Goal: Task Accomplishment & Management: Manage account settings

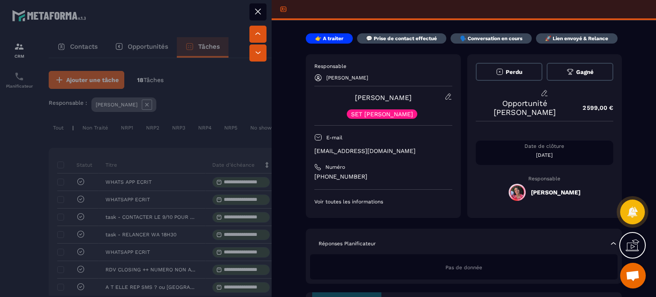
scroll to position [2215, 0]
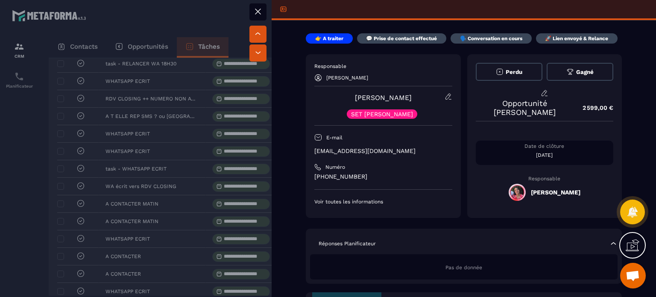
click at [382, 41] on p "💬 Prise de contact effectué" at bounding box center [401, 38] width 71 height 7
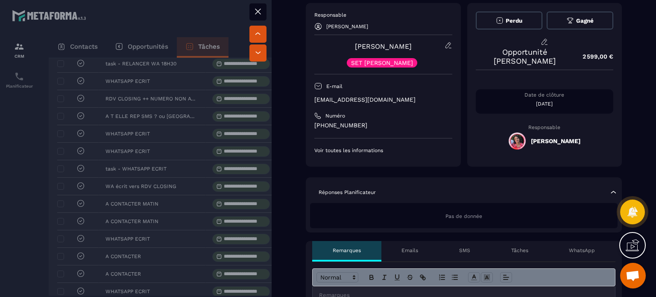
scroll to position [128, 0]
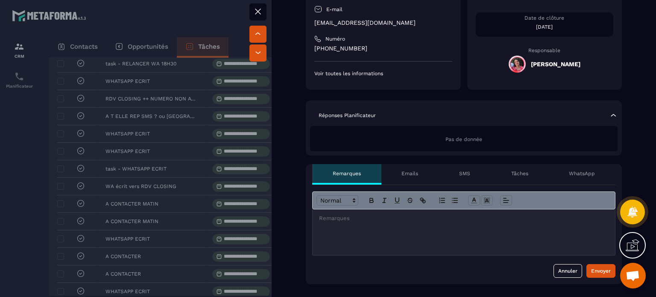
click at [261, 9] on icon at bounding box center [258, 11] width 10 height 10
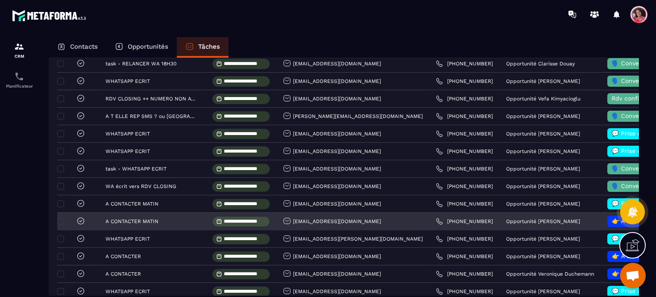
click at [612, 224] on span "👉 A traiter" at bounding box center [628, 220] width 33 height 7
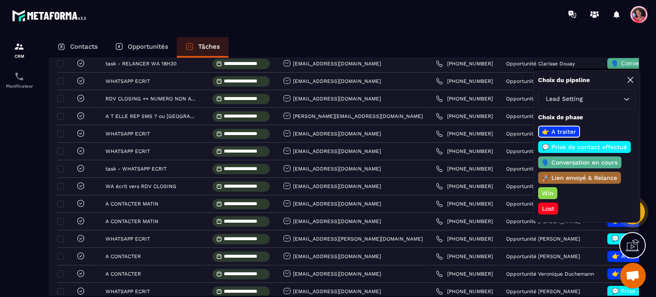
click at [578, 143] on p "💬 Prise de contact effectué" at bounding box center [584, 147] width 88 height 9
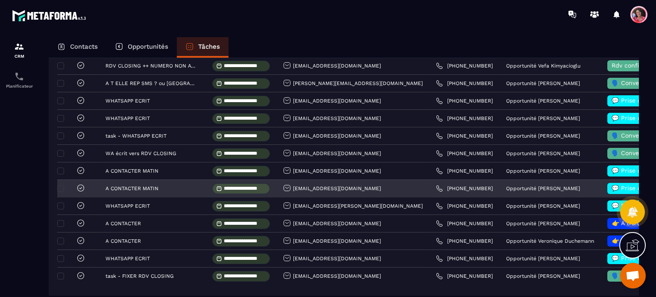
scroll to position [256, 0]
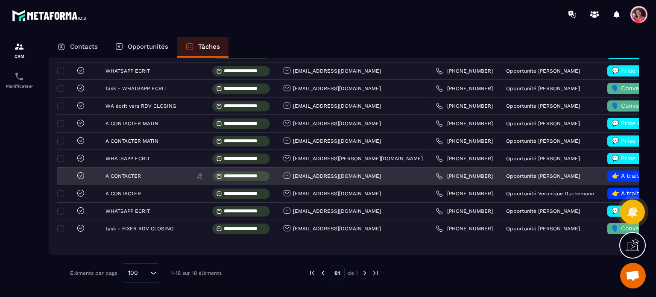
click at [155, 177] on div "A CONTACTER" at bounding box center [151, 176] width 93 height 6
click at [167, 177] on div "A CONTACTER" at bounding box center [151, 176] width 93 height 6
click at [517, 177] on p "Opportunité [PERSON_NAME]" at bounding box center [543, 176] width 74 height 6
click at [132, 175] on p "A CONTACTER" at bounding box center [122, 176] width 35 height 6
